Goal: Task Accomplishment & Management: Manage account settings

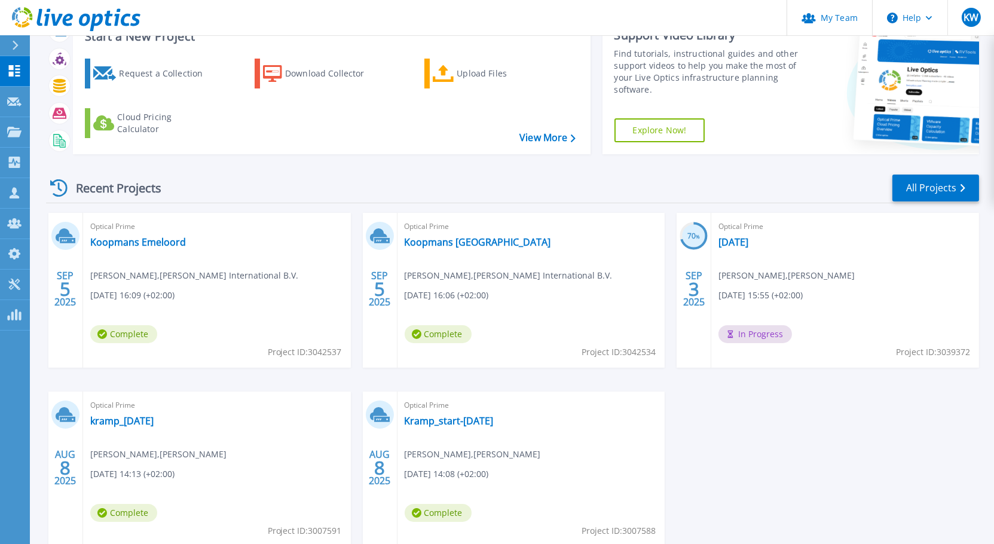
scroll to position [47, 0]
click at [748, 239] on link "[DATE]" at bounding box center [734, 242] width 30 height 12
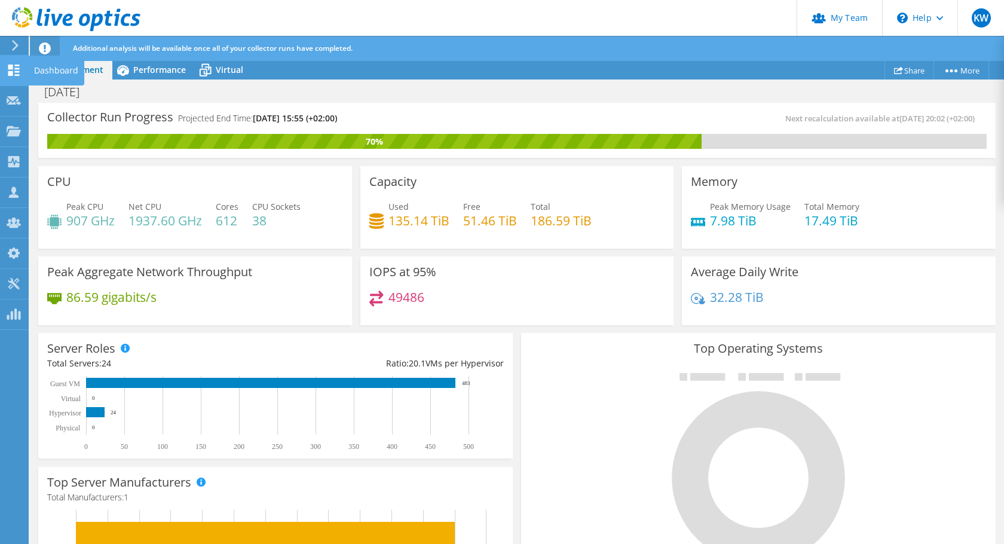
click at [11, 67] on use at bounding box center [13, 70] width 11 height 11
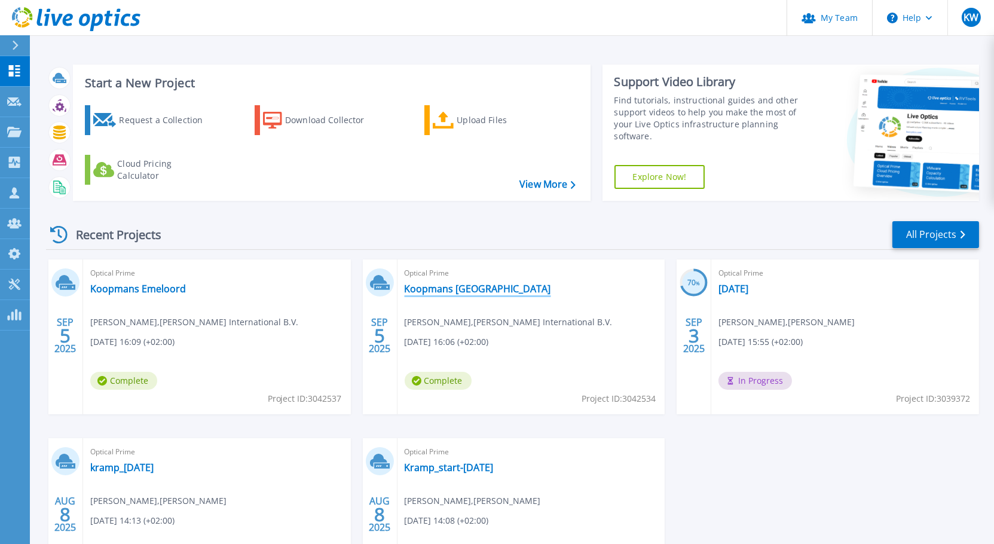
click at [431, 288] on link "Koopmans Amsterdam" at bounding box center [478, 289] width 146 height 12
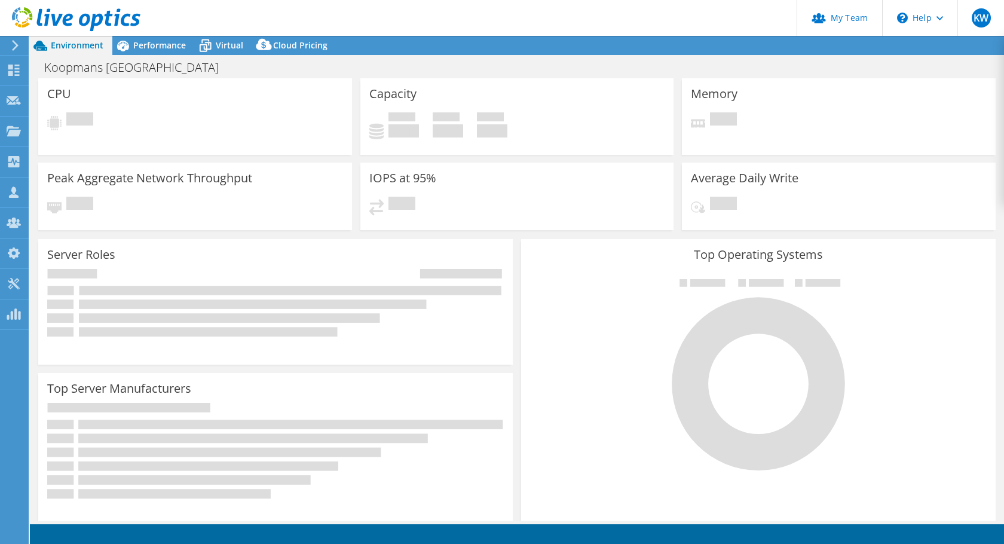
select select "USD"
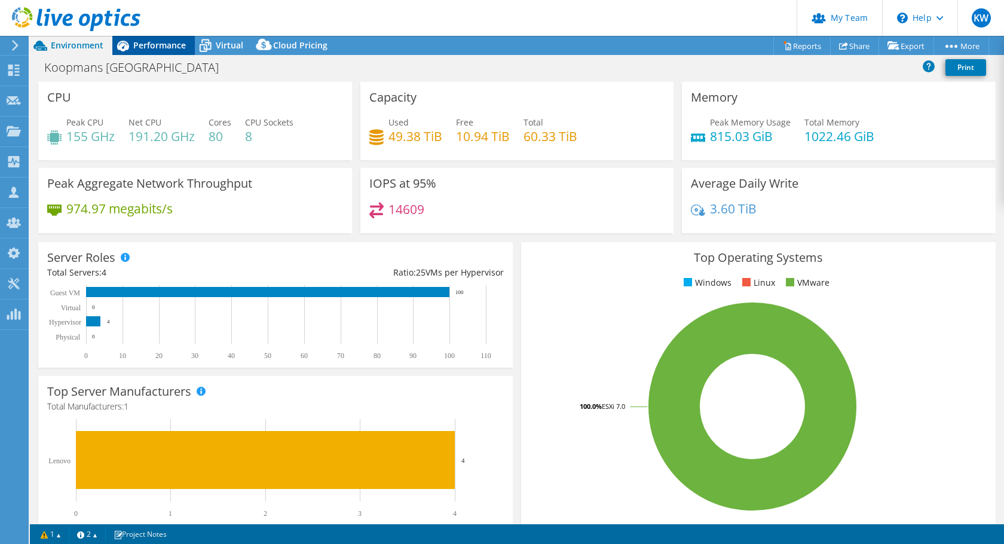
click at [173, 45] on span "Performance" at bounding box center [159, 44] width 53 height 11
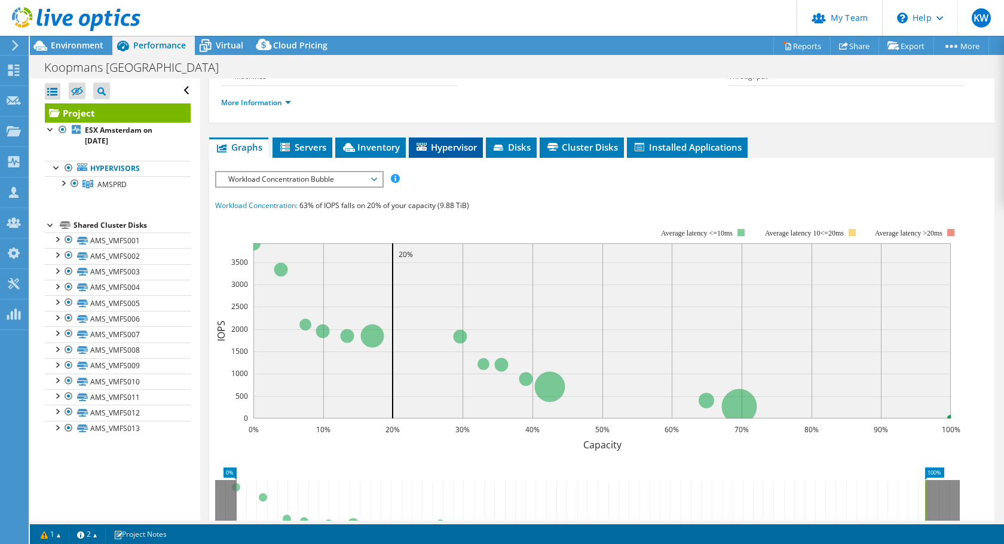
scroll to position [178, 0]
click at [377, 177] on icon at bounding box center [374, 179] width 6 height 4
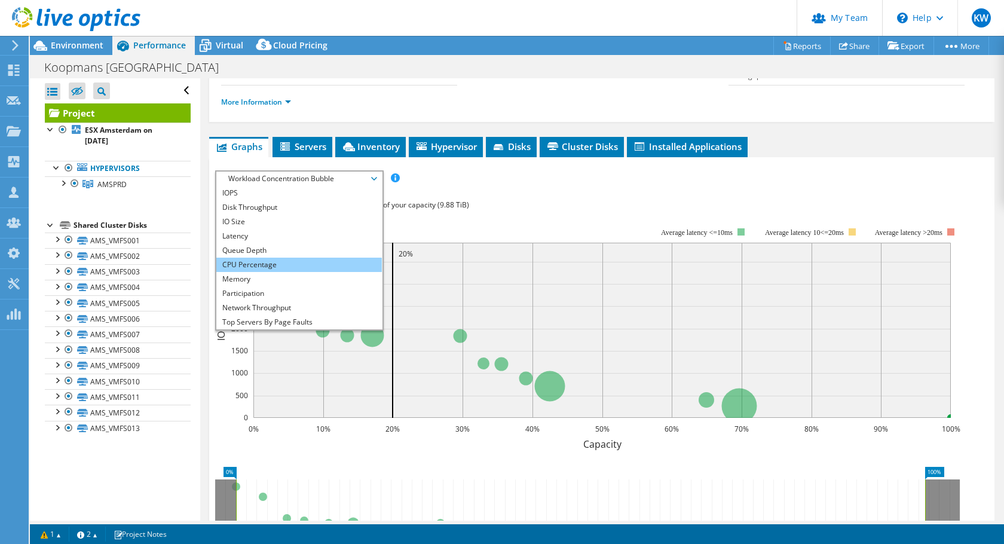
click at [317, 267] on li "CPU Percentage" at bounding box center [299, 265] width 166 height 14
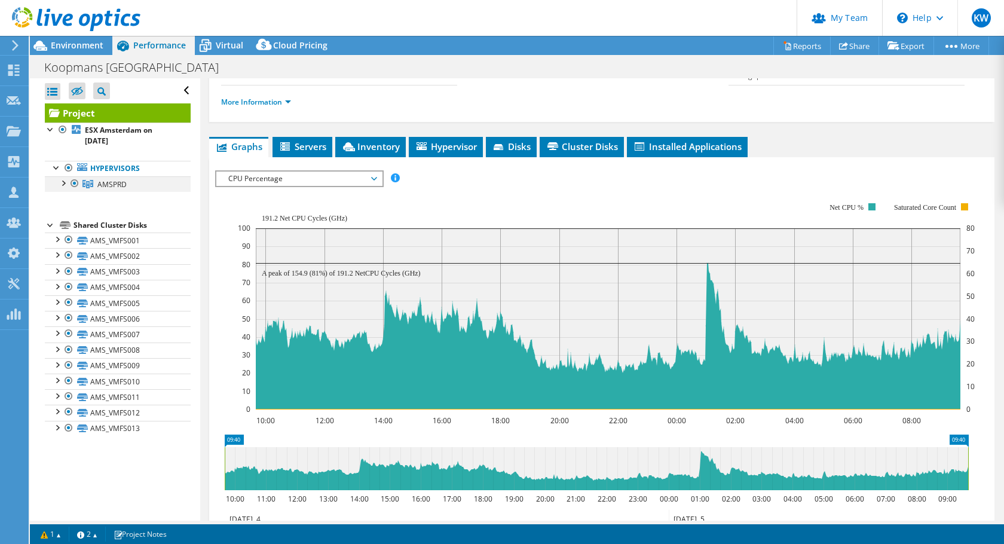
click at [67, 183] on div at bounding box center [63, 182] width 12 height 12
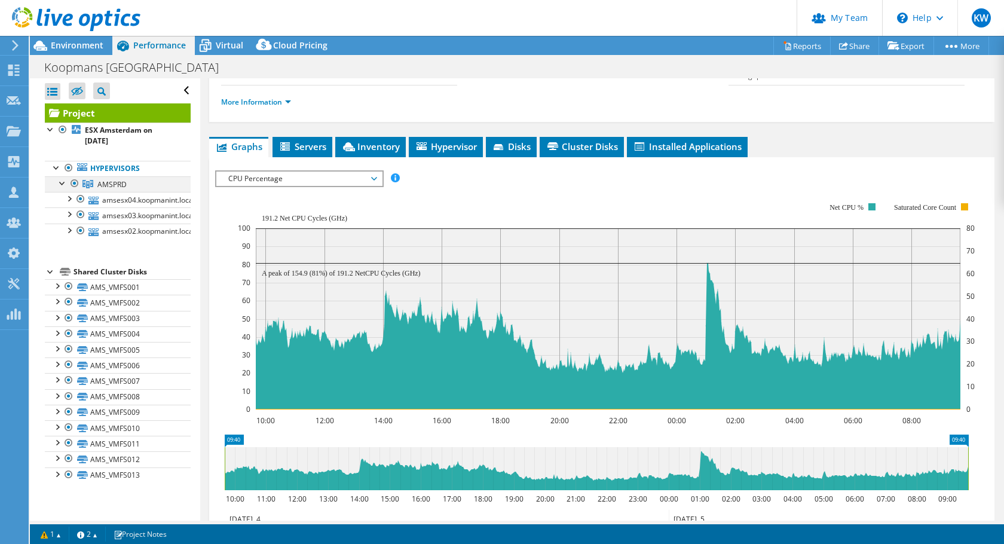
click at [67, 183] on div at bounding box center [63, 182] width 12 height 12
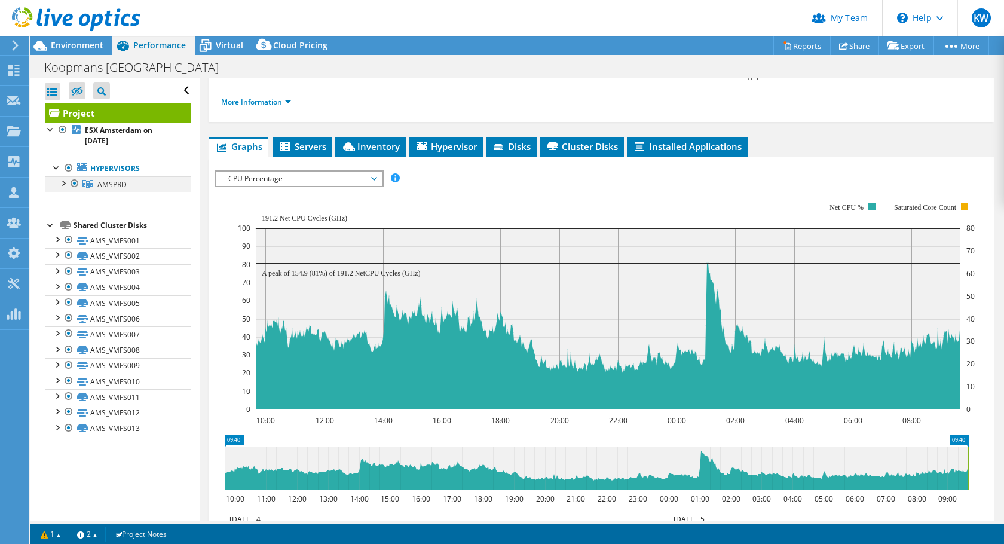
click at [67, 183] on div at bounding box center [63, 182] width 12 height 12
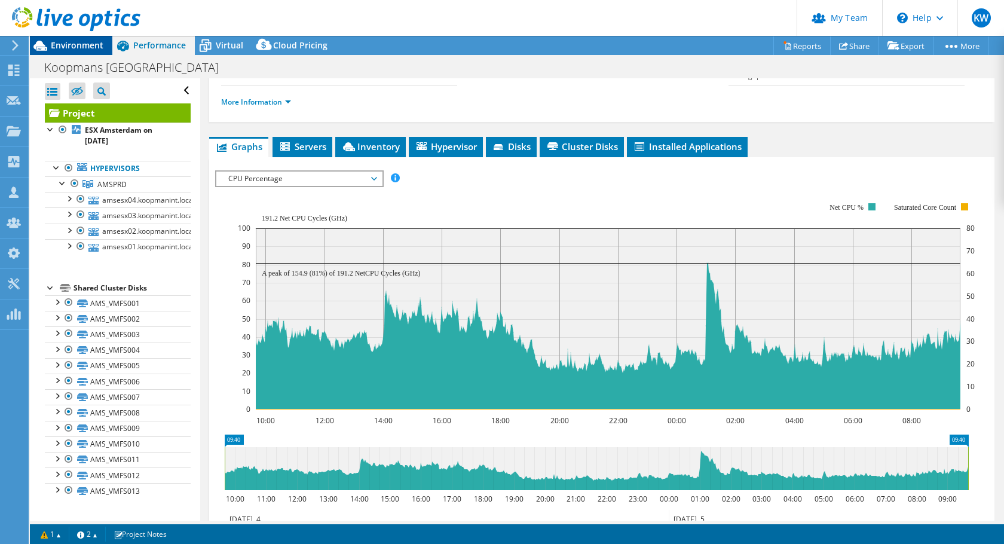
click at [83, 44] on span "Environment" at bounding box center [77, 44] width 53 height 11
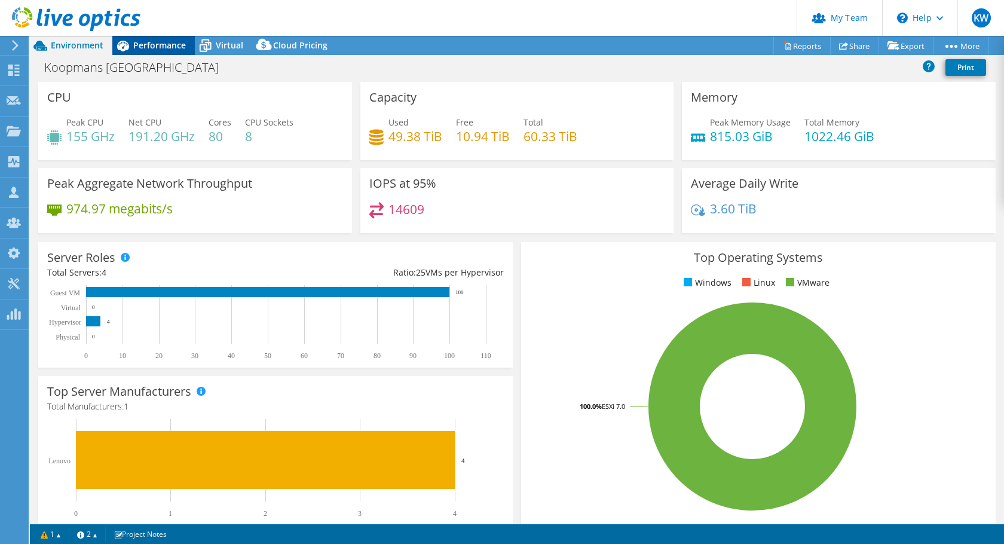
click at [145, 47] on span "Performance" at bounding box center [159, 44] width 53 height 11
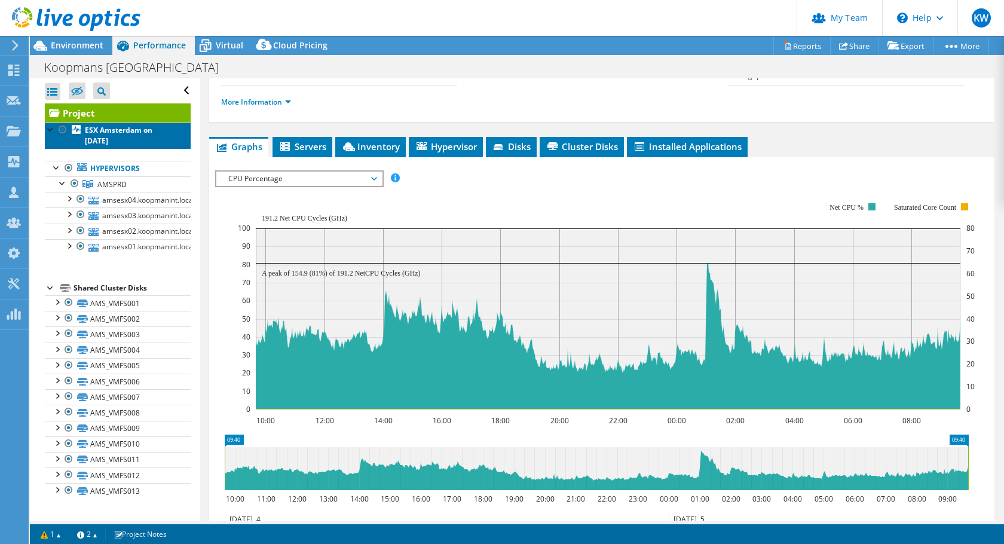
click at [123, 132] on b "ESX Amsterdam on 9/5/2025" at bounding box center [119, 135] width 68 height 21
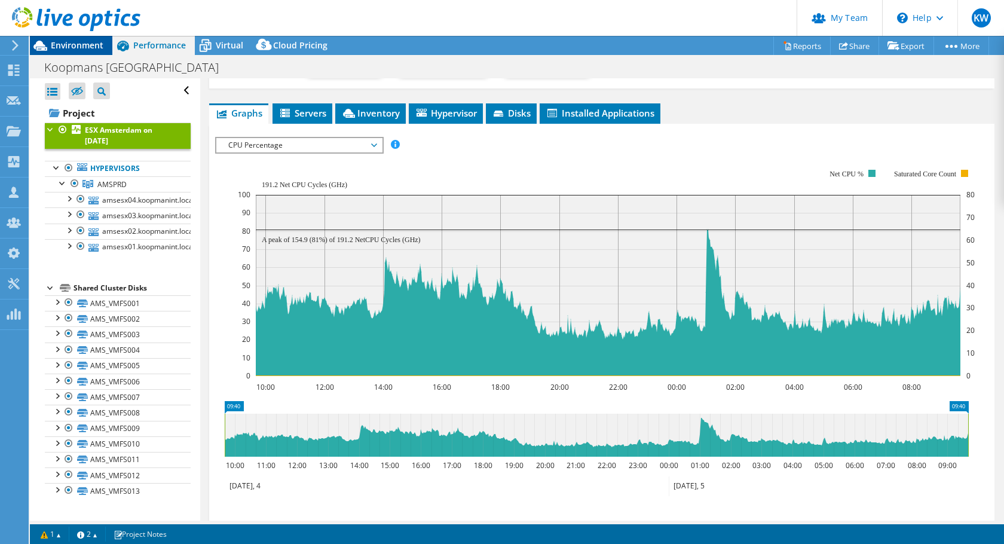
click at [87, 42] on span "Environment" at bounding box center [77, 44] width 53 height 11
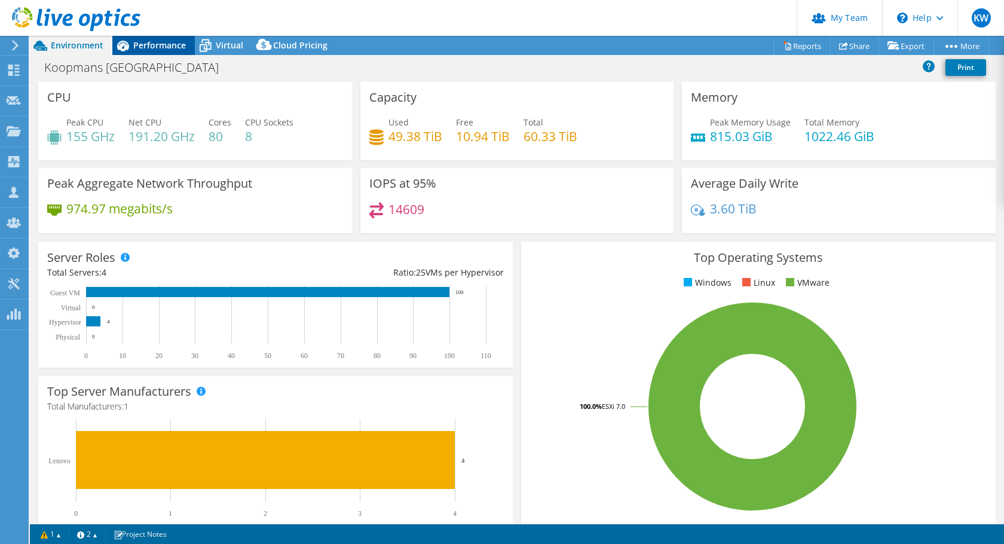
click at [151, 41] on span "Performance" at bounding box center [159, 44] width 53 height 11
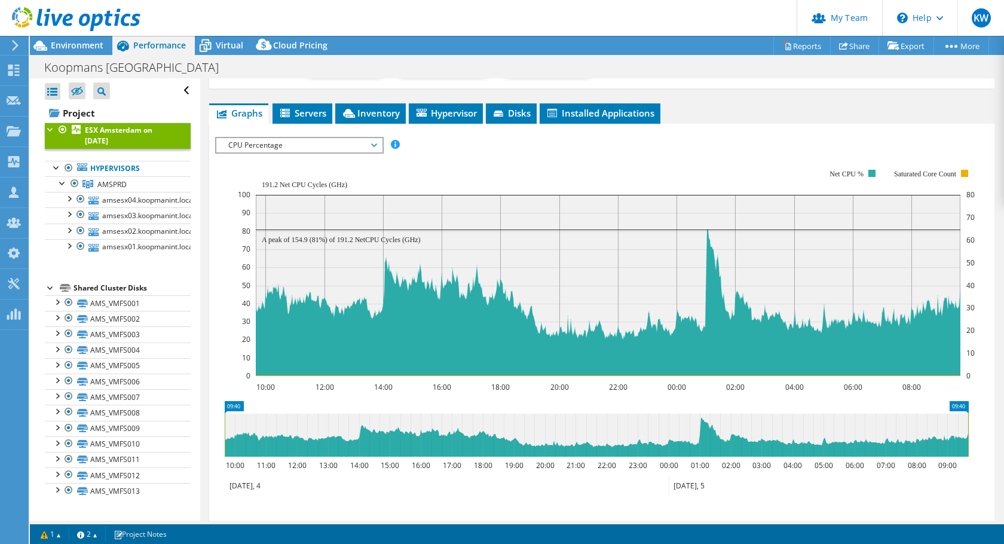
click at [375, 140] on span "CPU Percentage" at bounding box center [299, 145] width 154 height 14
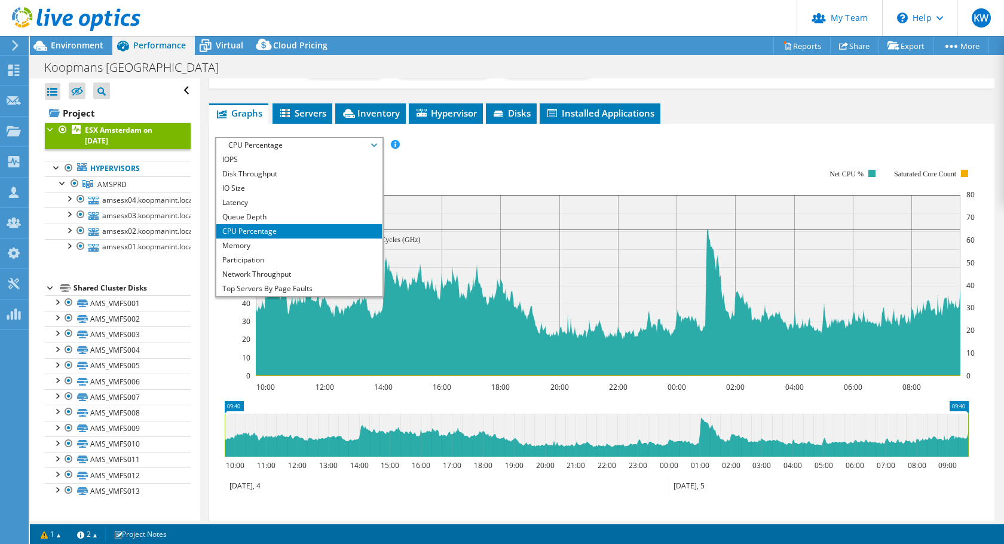
click at [375, 140] on span "CPU Percentage" at bounding box center [299, 145] width 154 height 14
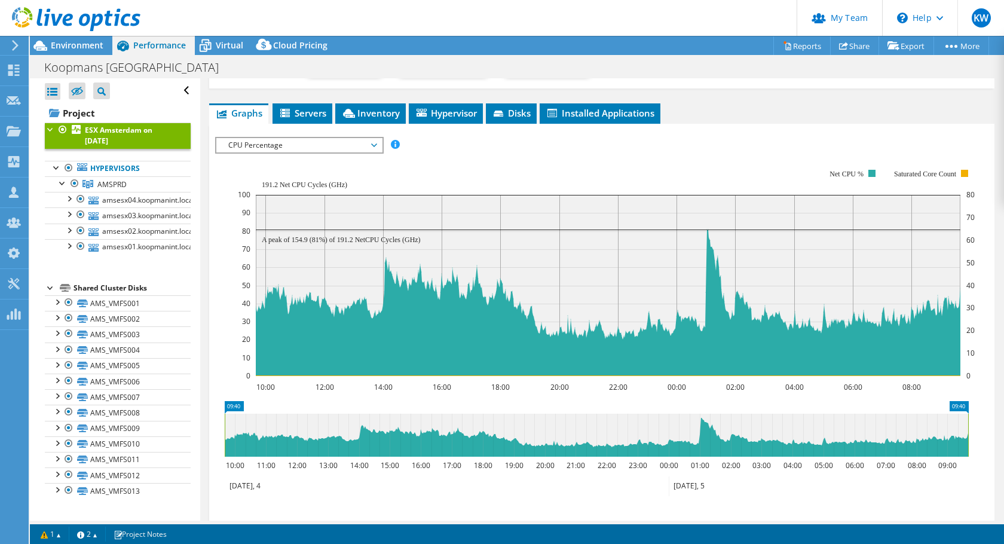
click at [375, 140] on span "CPU Percentage" at bounding box center [299, 145] width 154 height 14
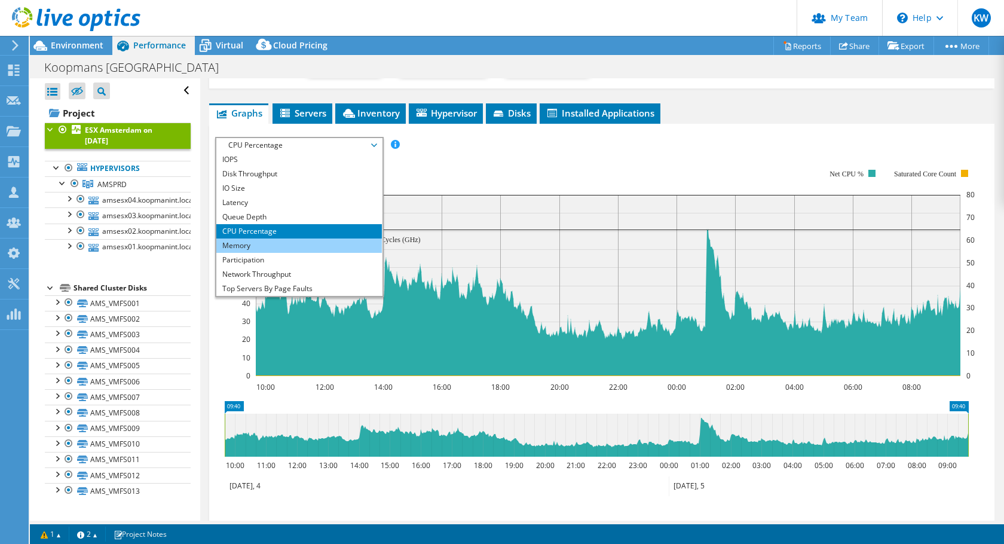
click at [265, 249] on li "Memory" at bounding box center [299, 246] width 166 height 14
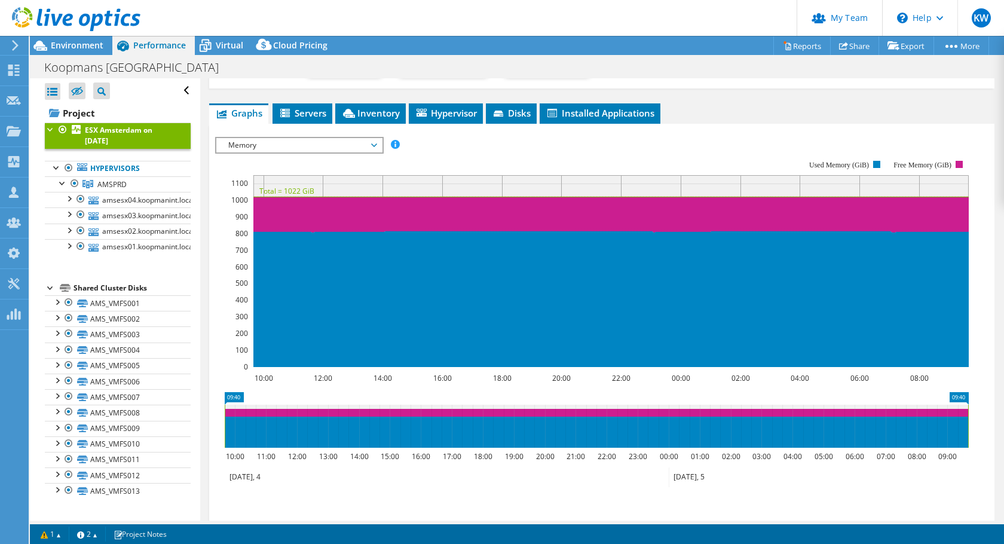
click at [378, 138] on span "Memory" at bounding box center [299, 145] width 166 height 14
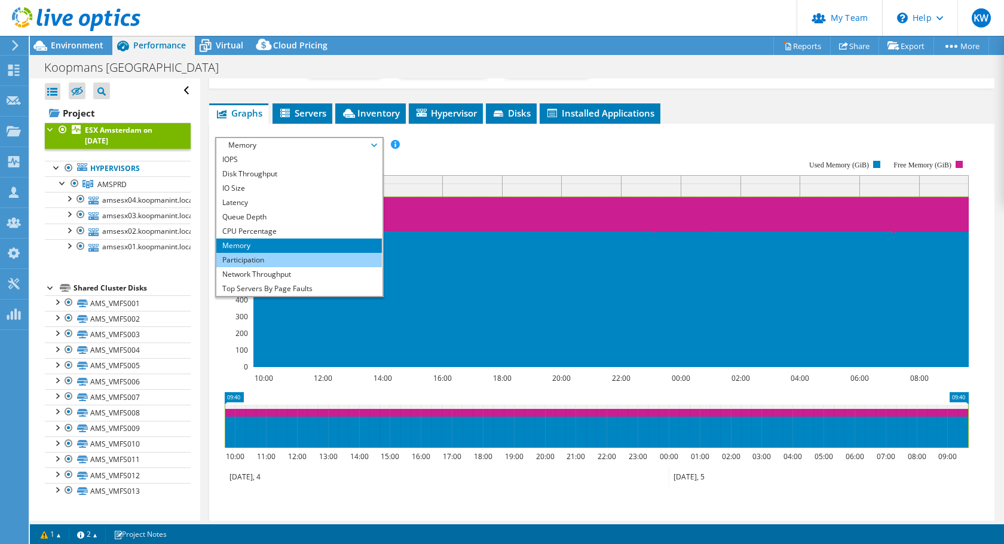
click at [316, 255] on li "Participation" at bounding box center [299, 260] width 166 height 14
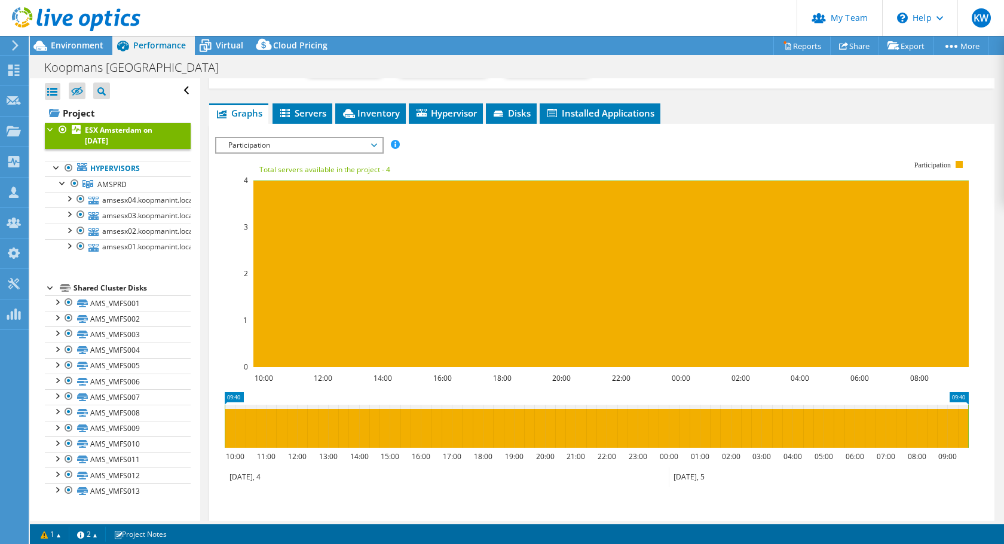
scroll to position [0, 0]
click at [380, 144] on span "Participation" at bounding box center [299, 145] width 166 height 14
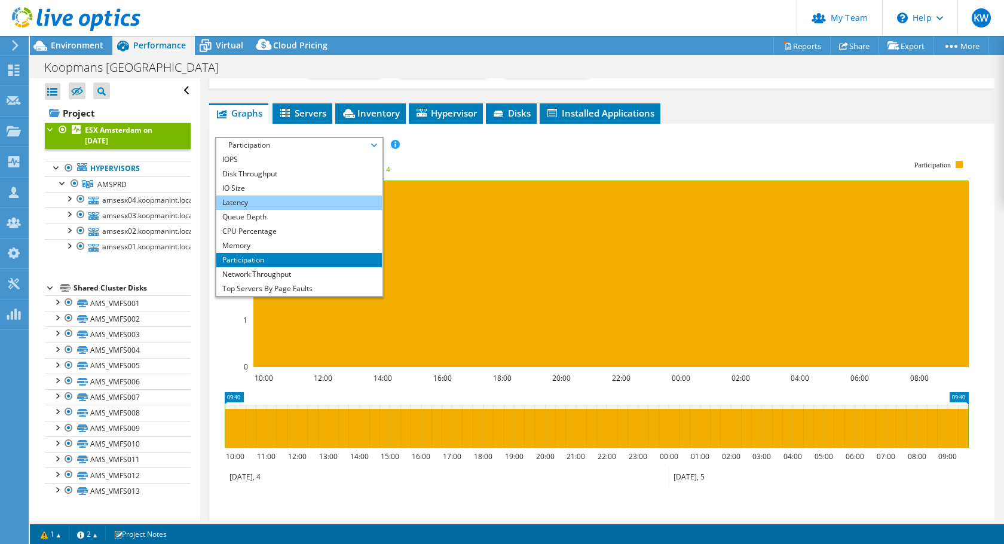
click at [294, 202] on li "Latency" at bounding box center [299, 202] width 166 height 14
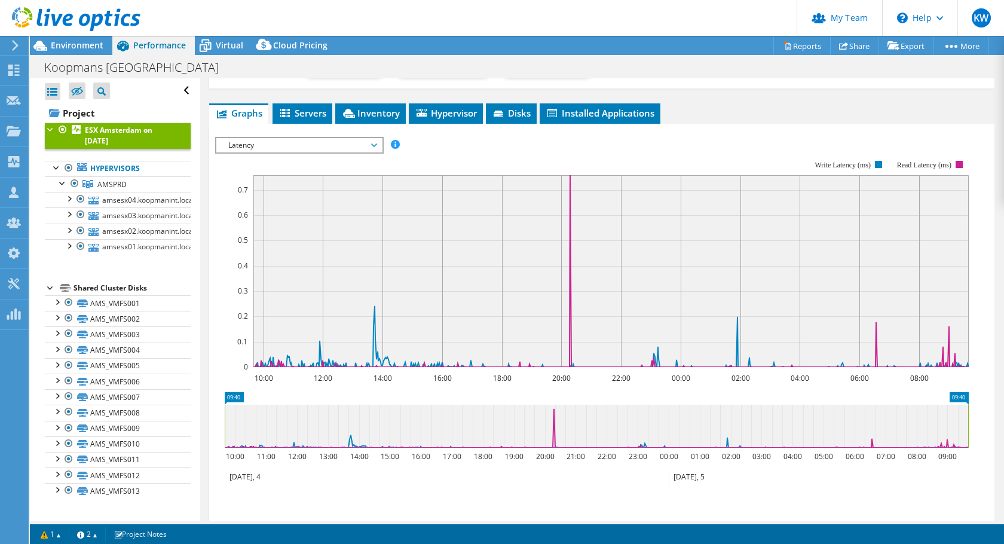
click at [373, 146] on span "Latency" at bounding box center [299, 145] width 154 height 14
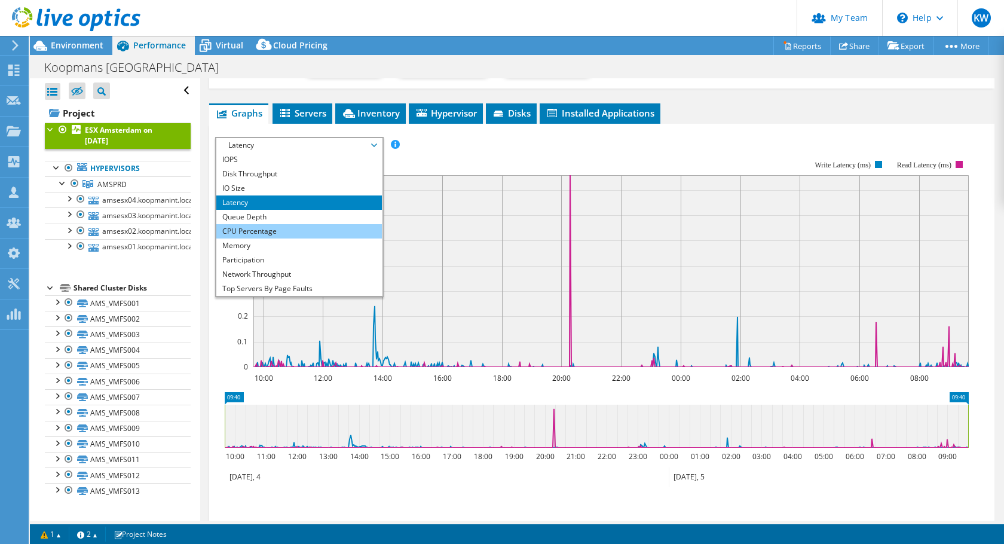
click at [301, 228] on li "CPU Percentage" at bounding box center [299, 231] width 166 height 14
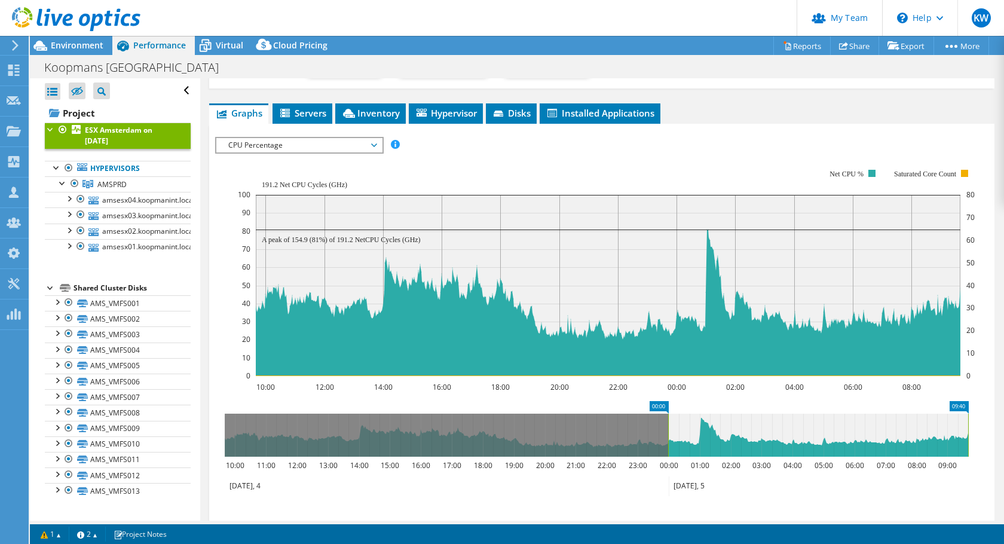
drag, startPoint x: 232, startPoint y: 403, endPoint x: 676, endPoint y: 405, distance: 444.2
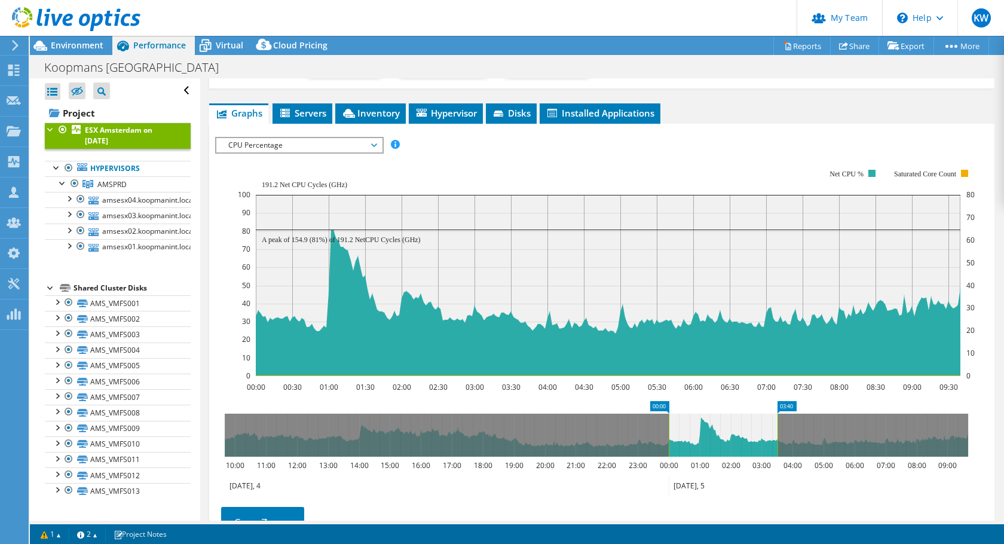
drag, startPoint x: 953, startPoint y: 404, endPoint x: 762, endPoint y: 410, distance: 190.8
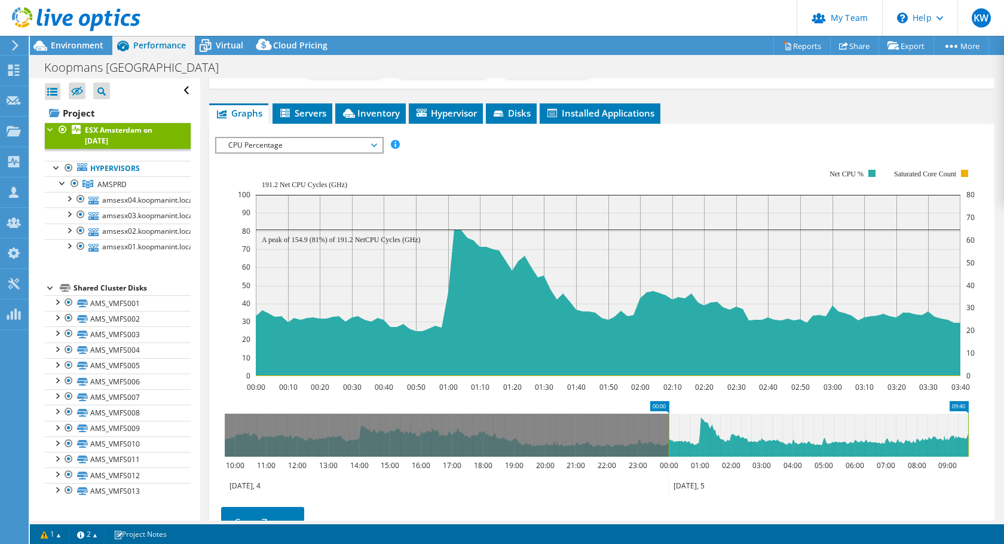
drag, startPoint x: 795, startPoint y: 405, endPoint x: 985, endPoint y: 393, distance: 191.0
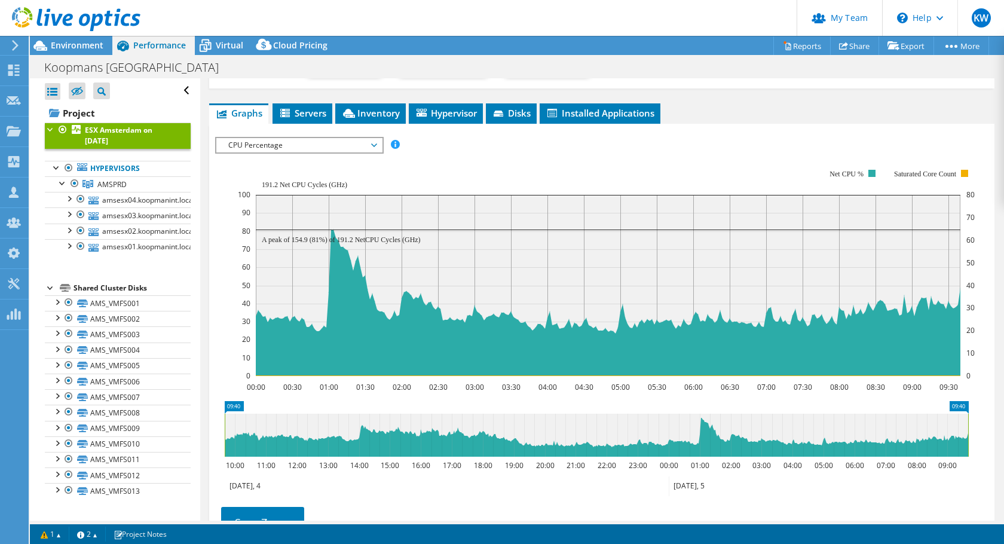
drag, startPoint x: 658, startPoint y: 405, endPoint x: 185, endPoint y: 456, distance: 475.0
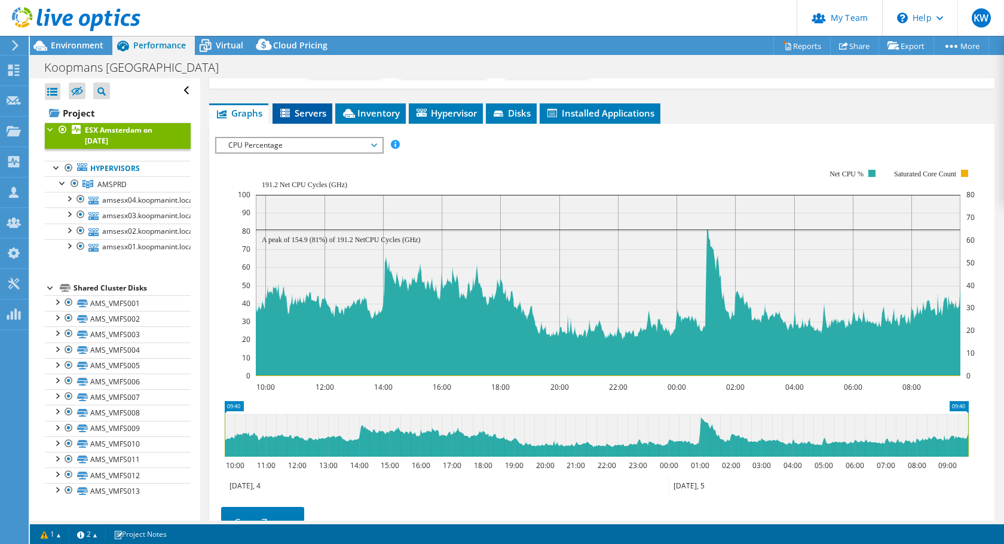
click at [309, 107] on span "Servers" at bounding box center [303, 113] width 48 height 12
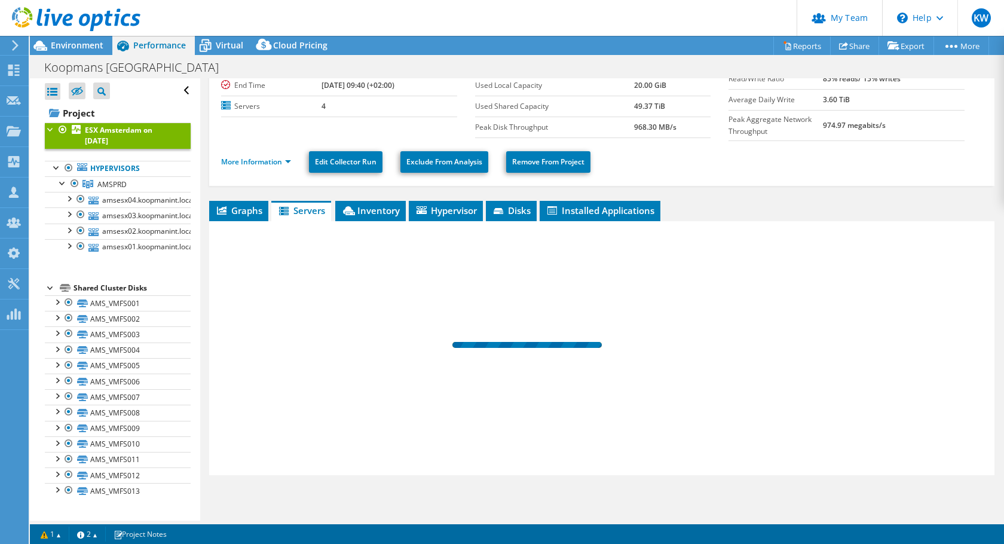
scroll to position [80, 0]
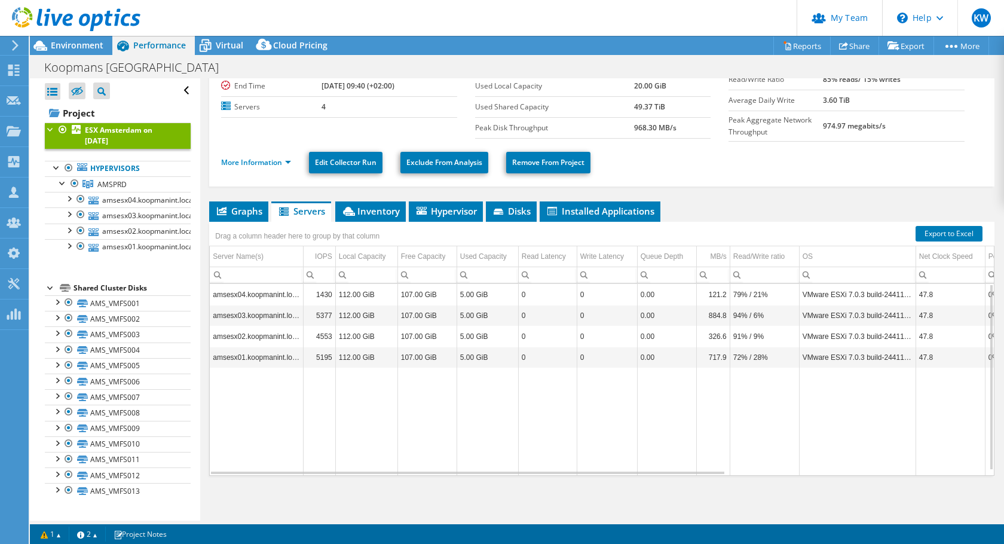
click at [315, 317] on td "5377" at bounding box center [319, 315] width 32 height 21
click at [369, 205] on span "Inventory" at bounding box center [370, 211] width 59 height 12
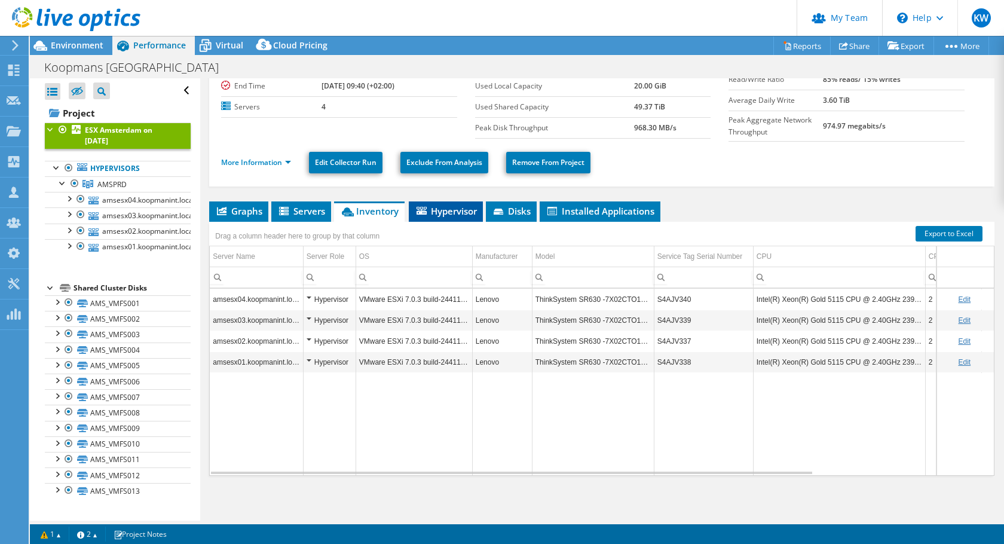
click at [463, 210] on span "Hypervisor" at bounding box center [446, 211] width 62 height 12
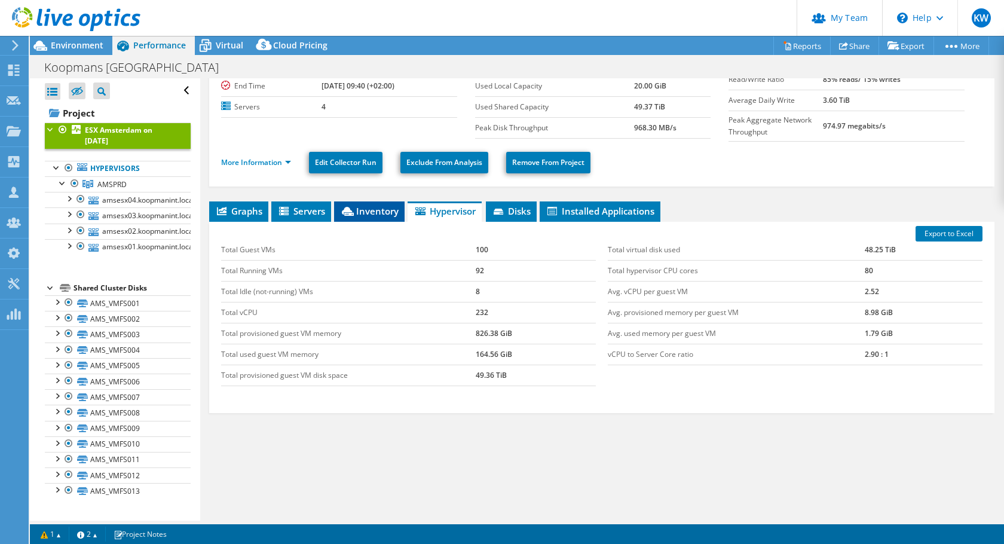
click at [373, 205] on span "Inventory" at bounding box center [369, 211] width 59 height 12
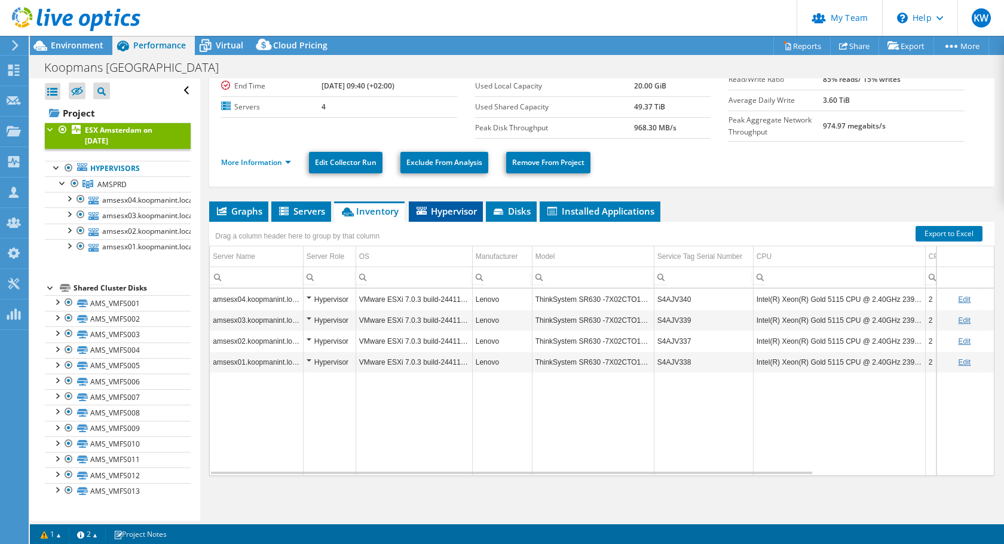
click at [443, 209] on span "Hypervisor" at bounding box center [446, 211] width 62 height 12
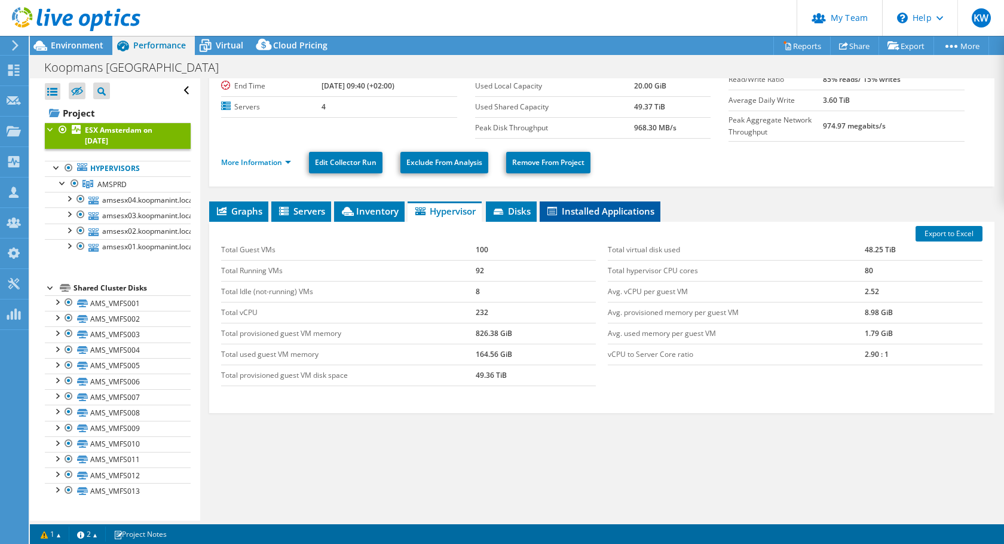
click at [560, 207] on span "Installed Applications" at bounding box center [600, 211] width 109 height 12
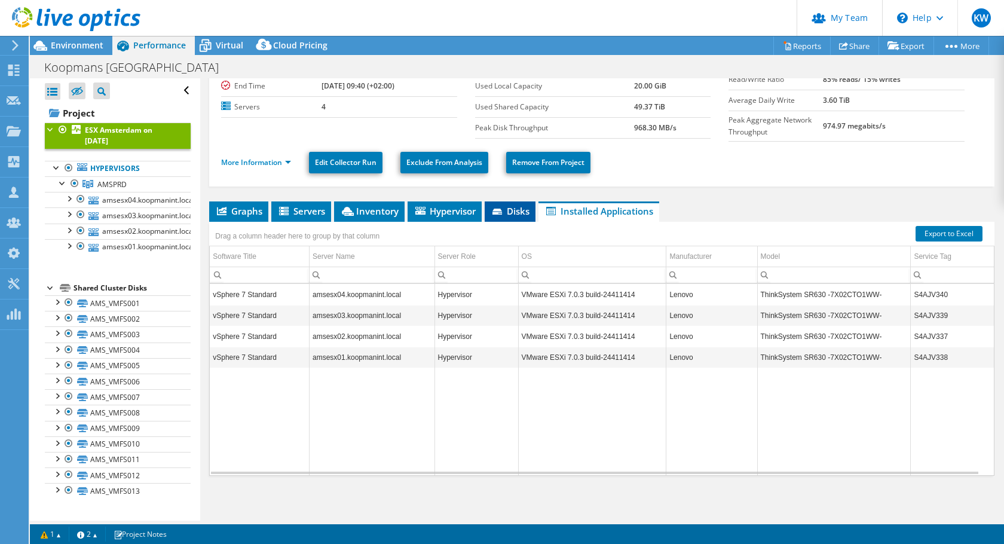
click at [509, 213] on span "Disks" at bounding box center [510, 211] width 39 height 12
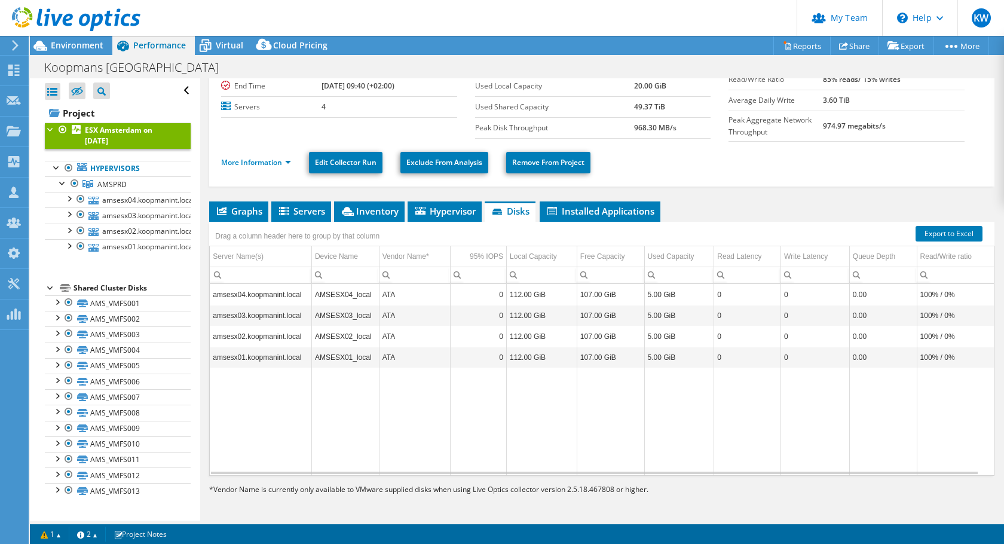
scroll to position [0, 0]
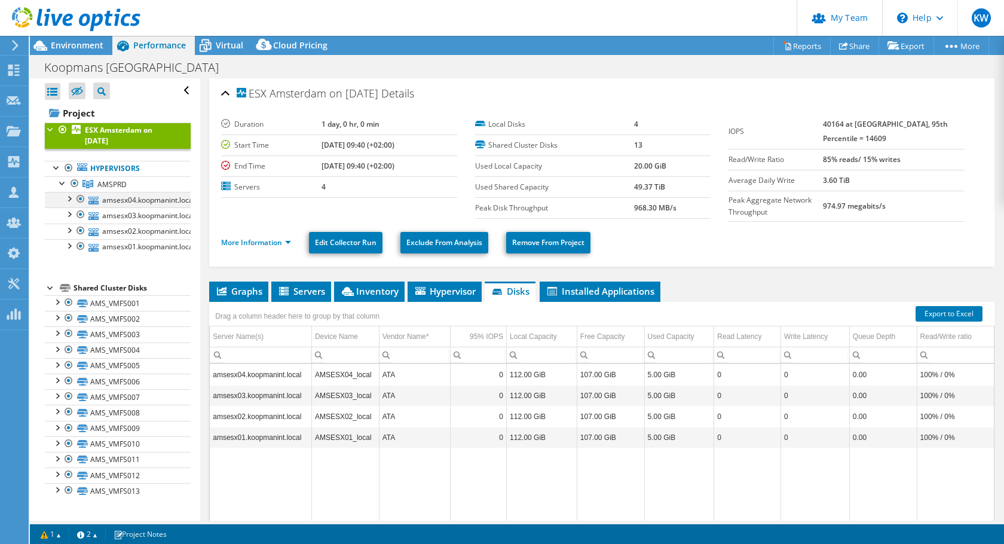
click at [80, 198] on div at bounding box center [81, 199] width 12 height 14
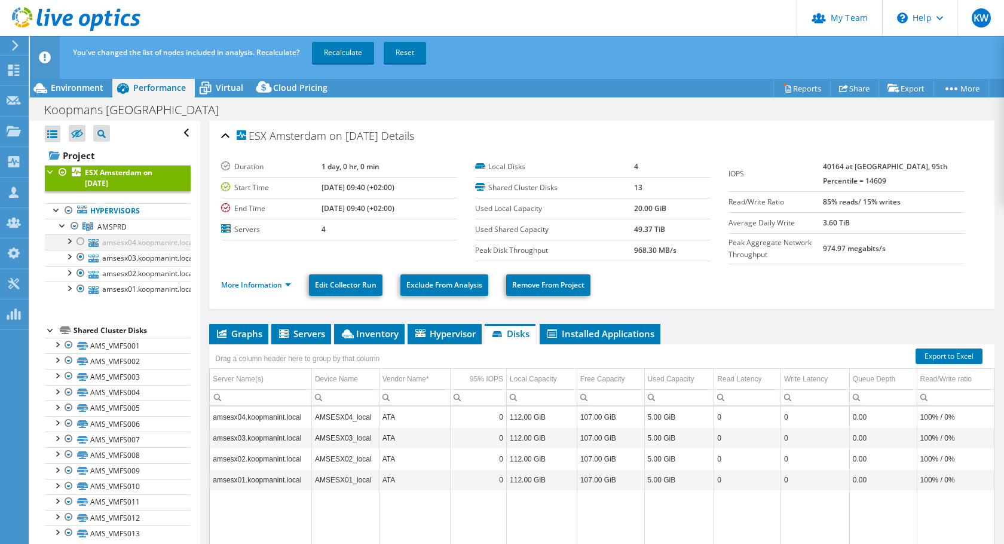
click at [79, 238] on div at bounding box center [81, 241] width 12 height 14
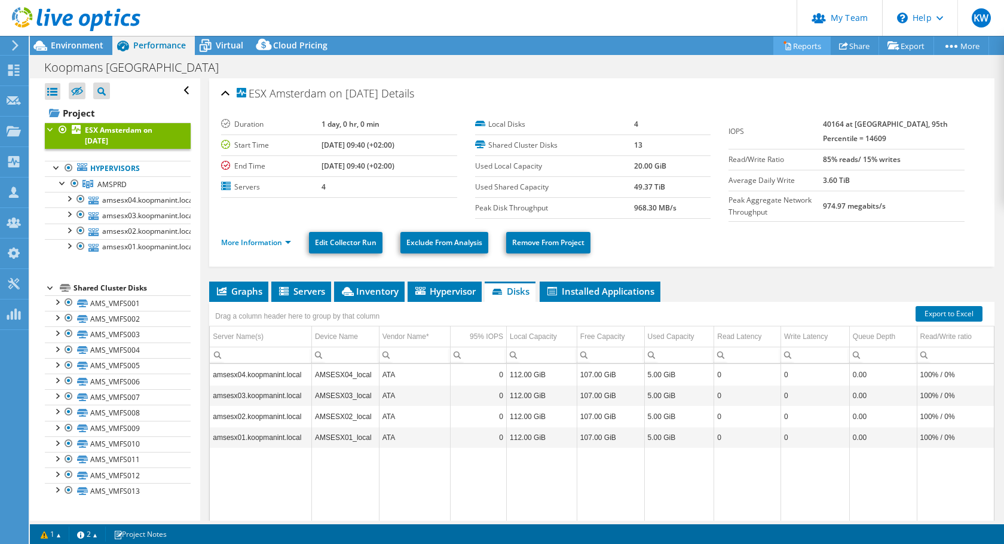
click at [797, 45] on link "Reports" at bounding box center [802, 45] width 57 height 19
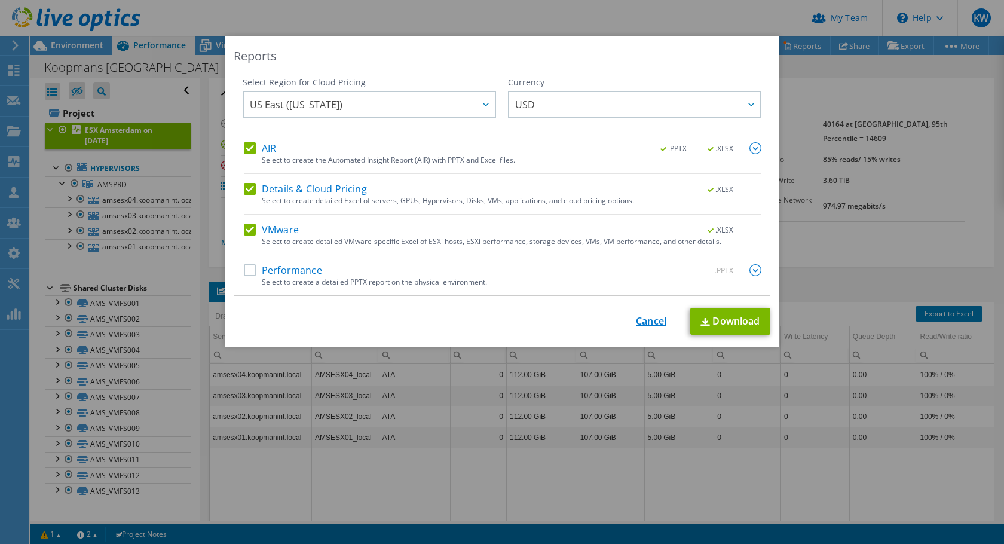
click at [651, 324] on link "Cancel" at bounding box center [651, 321] width 30 height 11
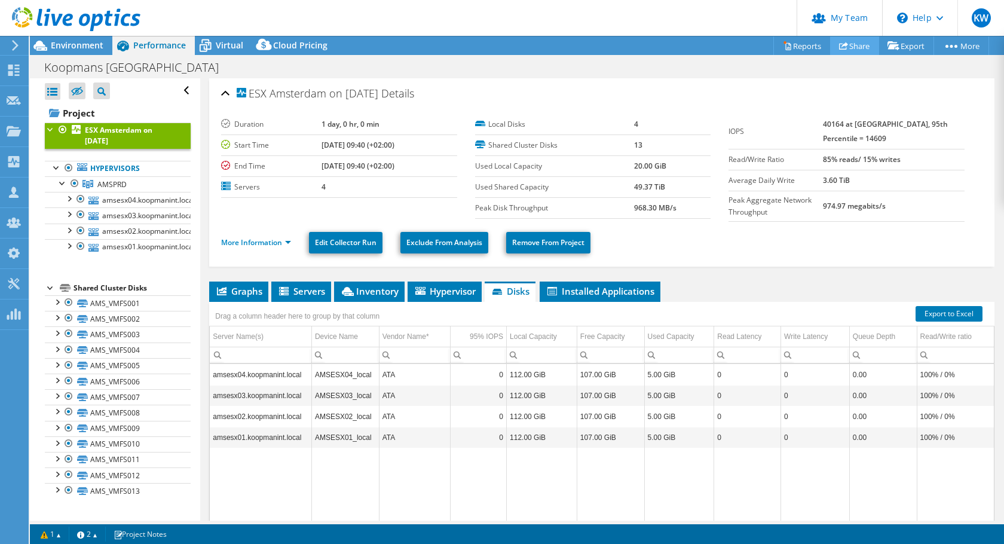
click at [847, 45] on link "Share" at bounding box center [854, 45] width 49 height 19
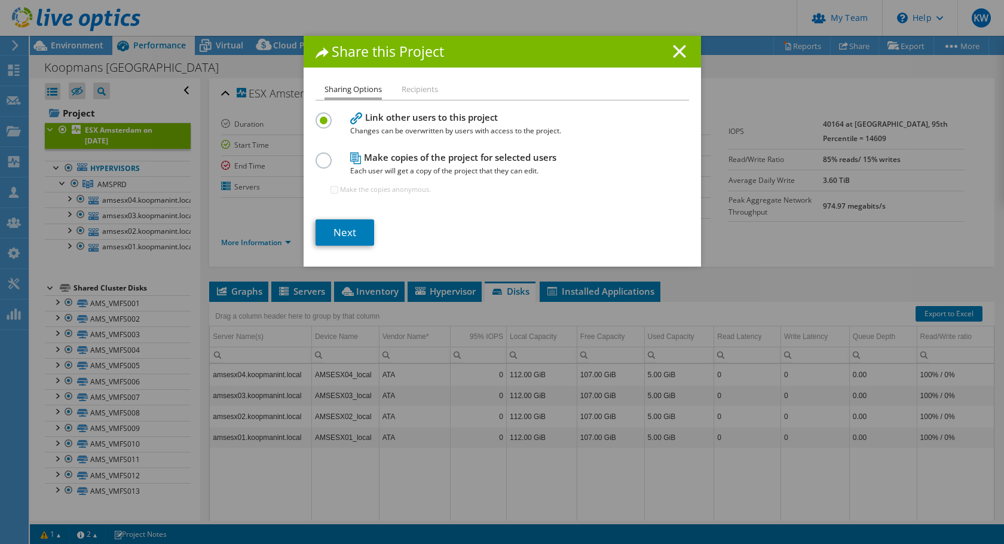
click at [673, 51] on icon at bounding box center [679, 51] width 13 height 13
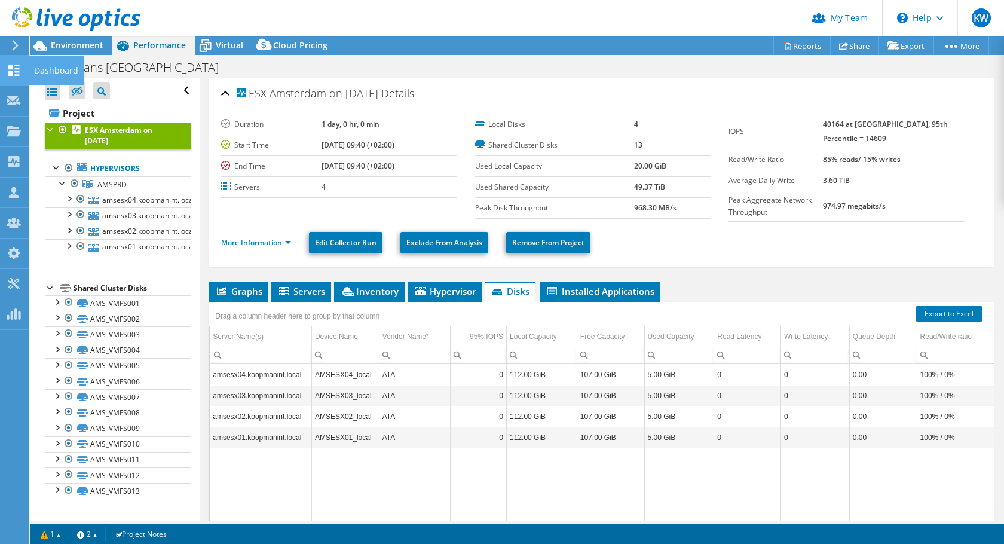
click at [17, 69] on icon at bounding box center [14, 70] width 14 height 11
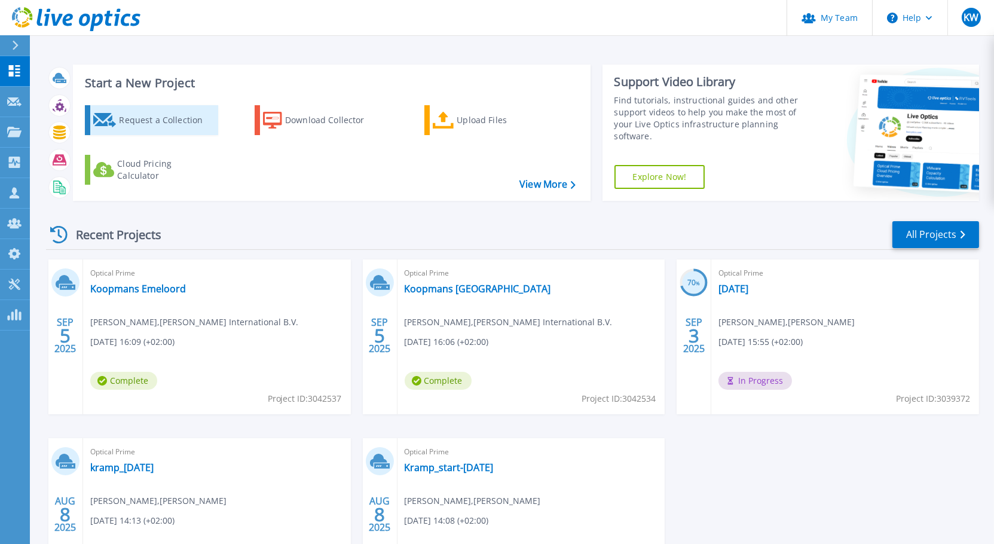
click at [155, 122] on div "Request a Collection" at bounding box center [167, 120] width 96 height 24
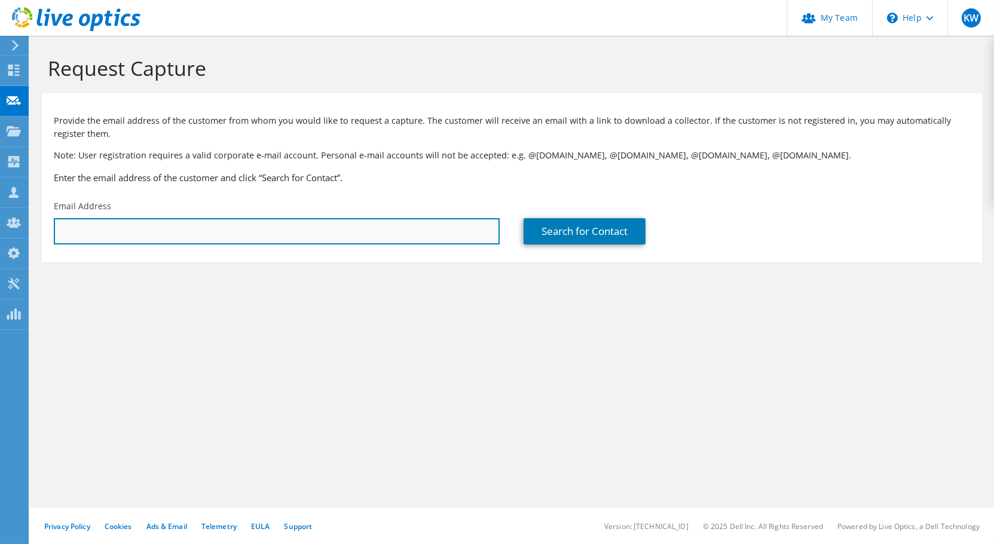
click at [170, 232] on input "text" at bounding box center [277, 231] width 446 height 26
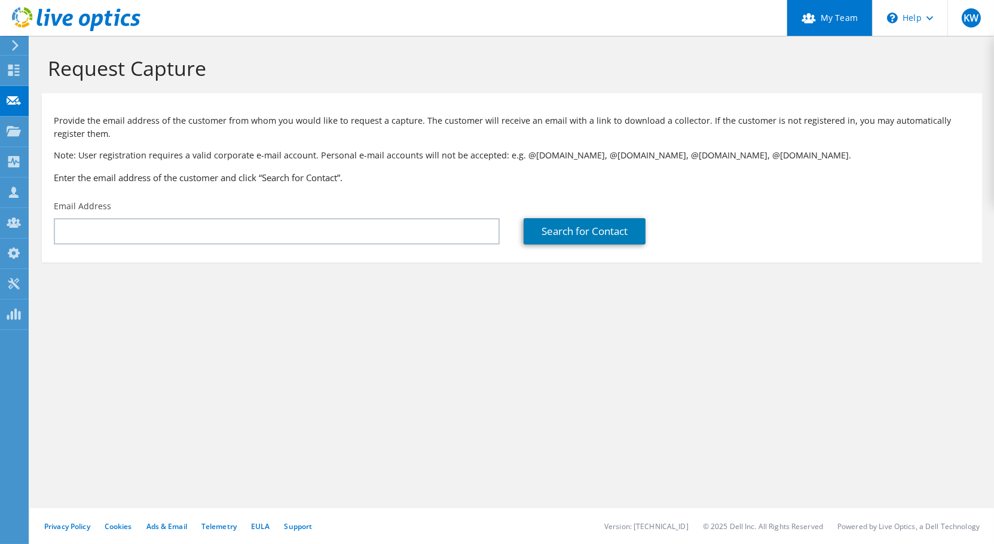
click at [854, 28] on link "My Team" at bounding box center [829, 18] width 85 height 36
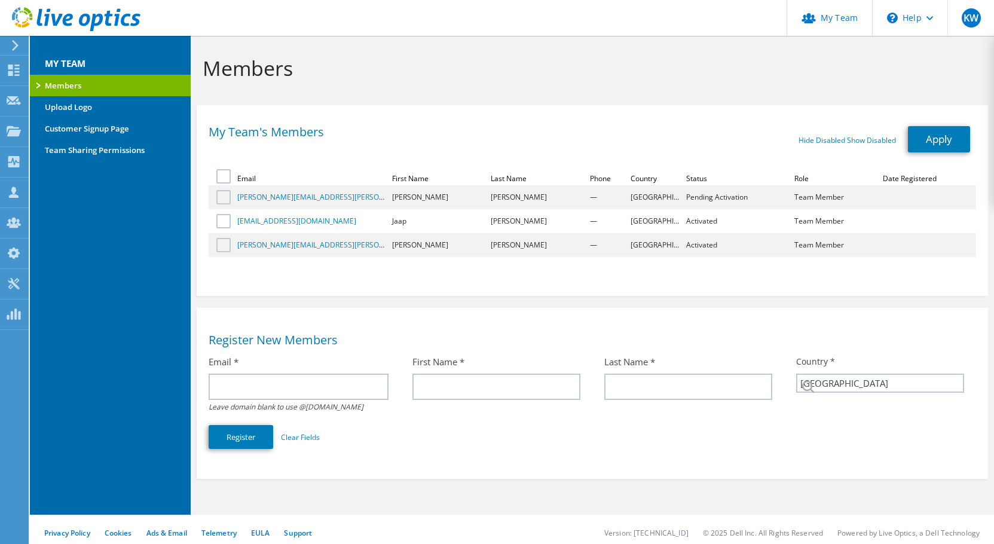
select select "160"
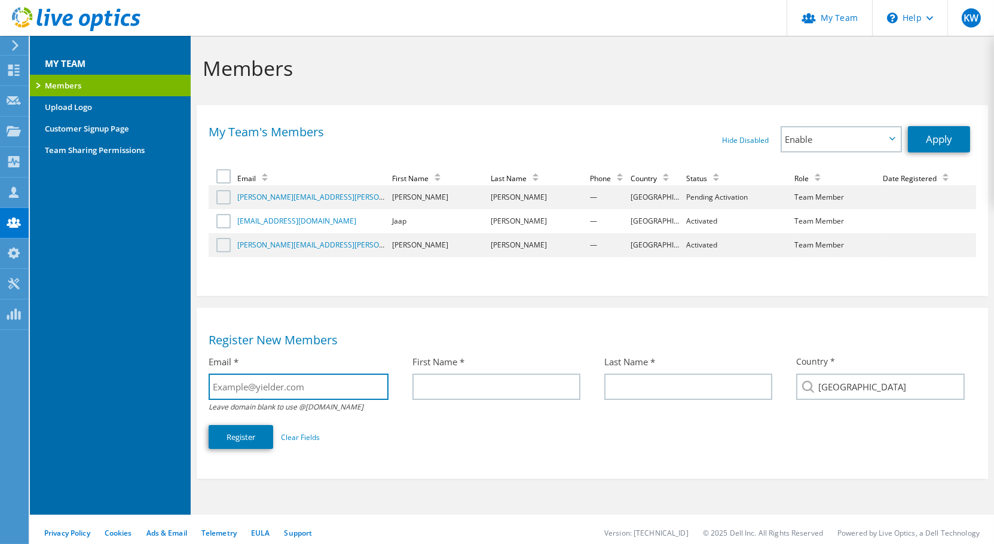
click at [312, 381] on input "text" at bounding box center [299, 387] width 180 height 26
type input "[EMAIL_ADDRESS][DOMAIN_NAME]"
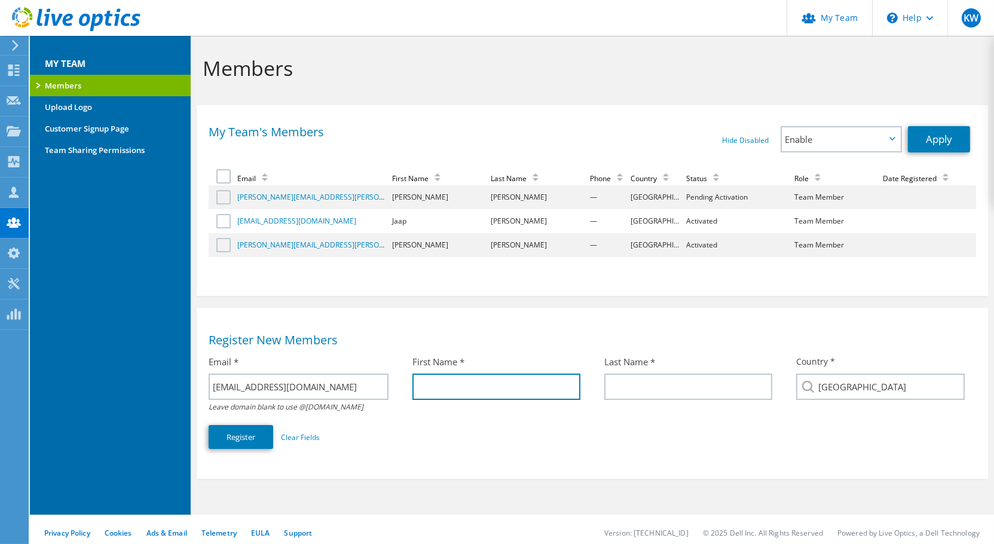
click at [439, 381] on input "text" at bounding box center [497, 387] width 168 height 26
type input "Joost"
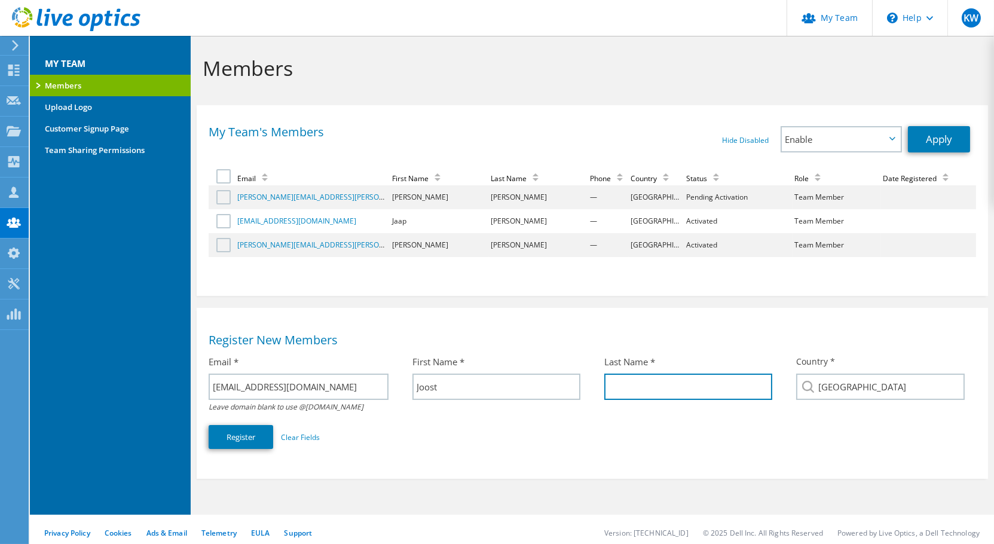
click at [616, 379] on input "text" at bounding box center [688, 387] width 168 height 26
type input "Ten Dam"
click at [255, 435] on button "Register" at bounding box center [241, 437] width 65 height 24
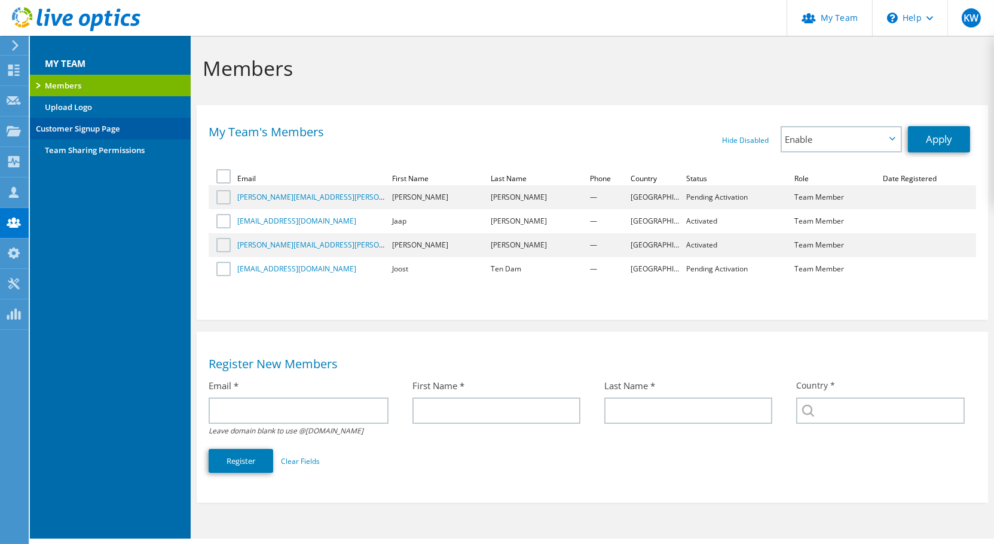
click at [97, 130] on link "Customer Signup Page" at bounding box center [110, 129] width 161 height 22
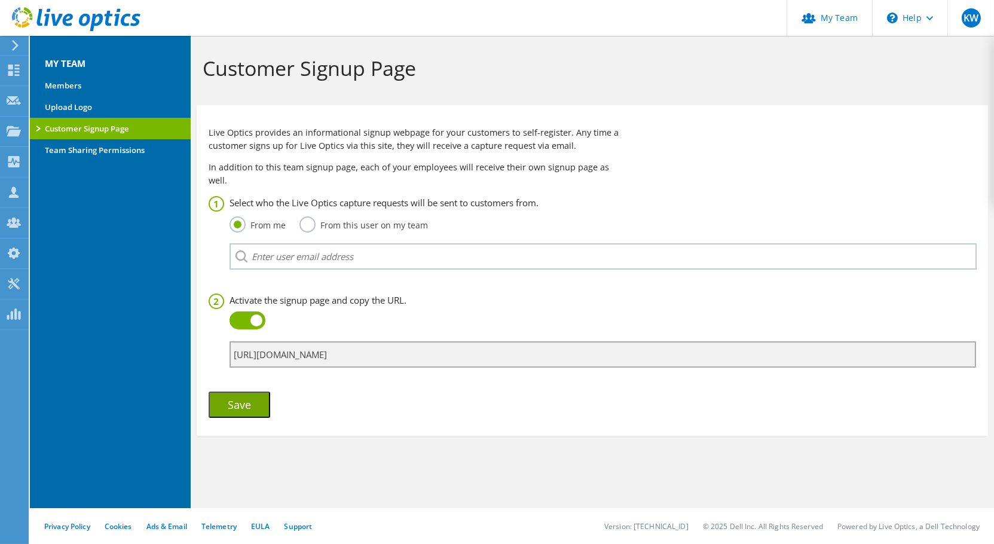
drag, startPoint x: 414, startPoint y: 343, endPoint x: 231, endPoint y: 334, distance: 183.2
click at [231, 341] on input "[URL][DOMAIN_NAME]" at bounding box center [603, 354] width 747 height 26
